Goal: Task Accomplishment & Management: Manage account settings

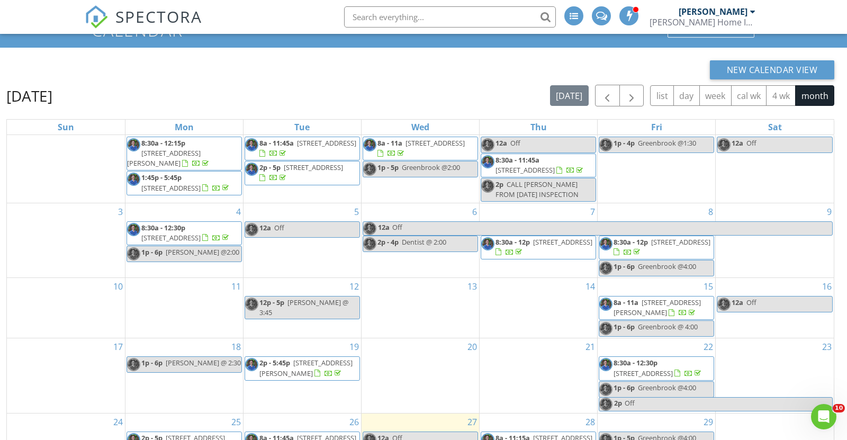
scroll to position [141, 0]
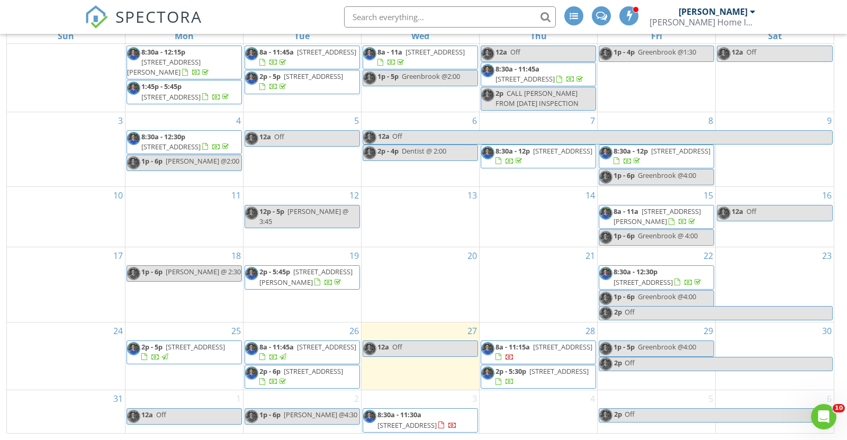
click at [543, 342] on span "8a - 11:15a 735 Sycamore Springs Dr, Fuquay-Varina 27526" at bounding box center [538, 352] width 114 height 21
